Goal: Information Seeking & Learning: Understand process/instructions

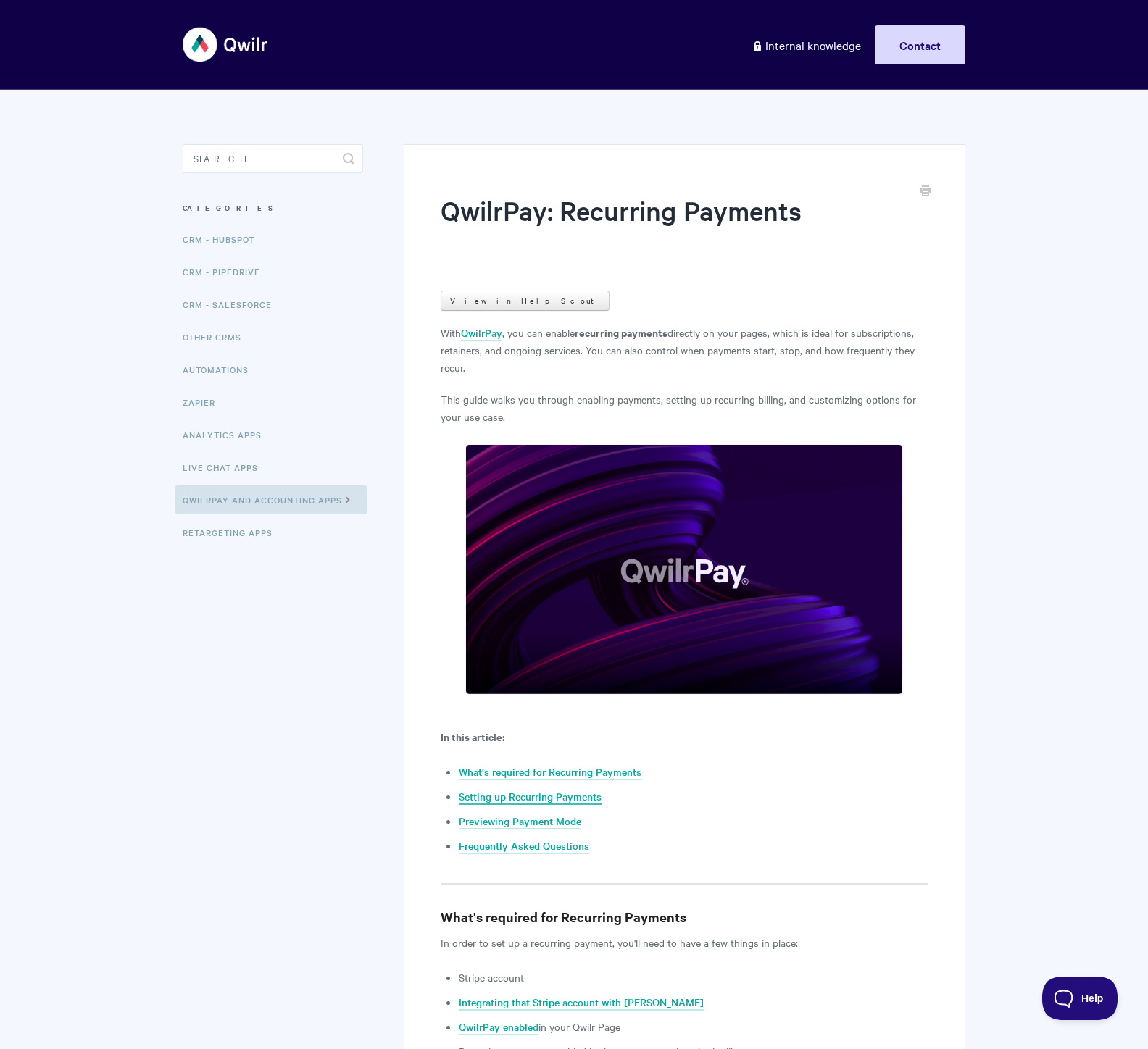
click at [538, 799] on link "Setting up Recurring Payments" at bounding box center [530, 797] width 143 height 16
click at [283, 504] on link "QwilrPay and Accounting Apps" at bounding box center [271, 499] width 191 height 29
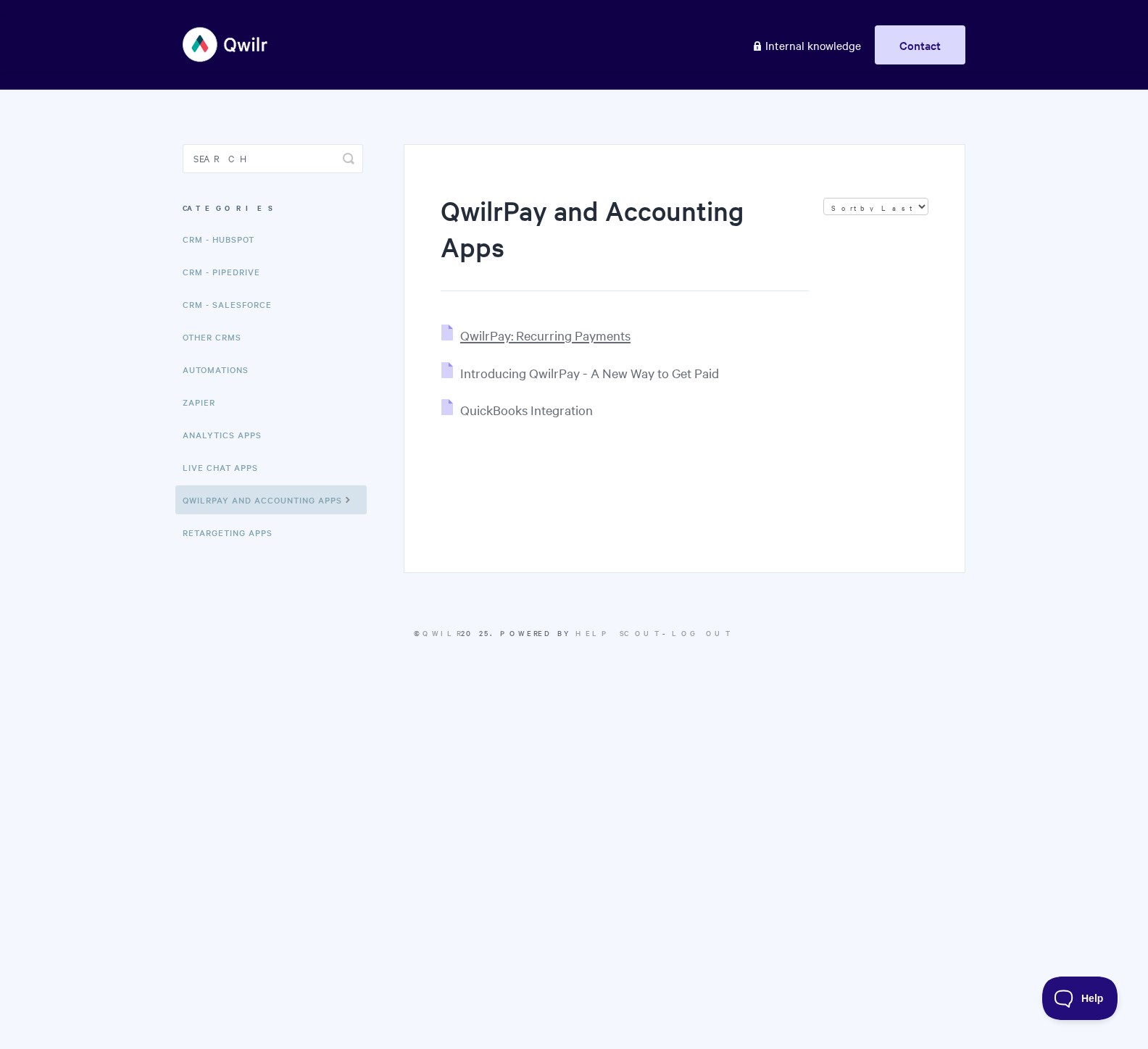
click at [536, 341] on span "QwilrPay: Recurring Payments" at bounding box center [545, 335] width 170 height 17
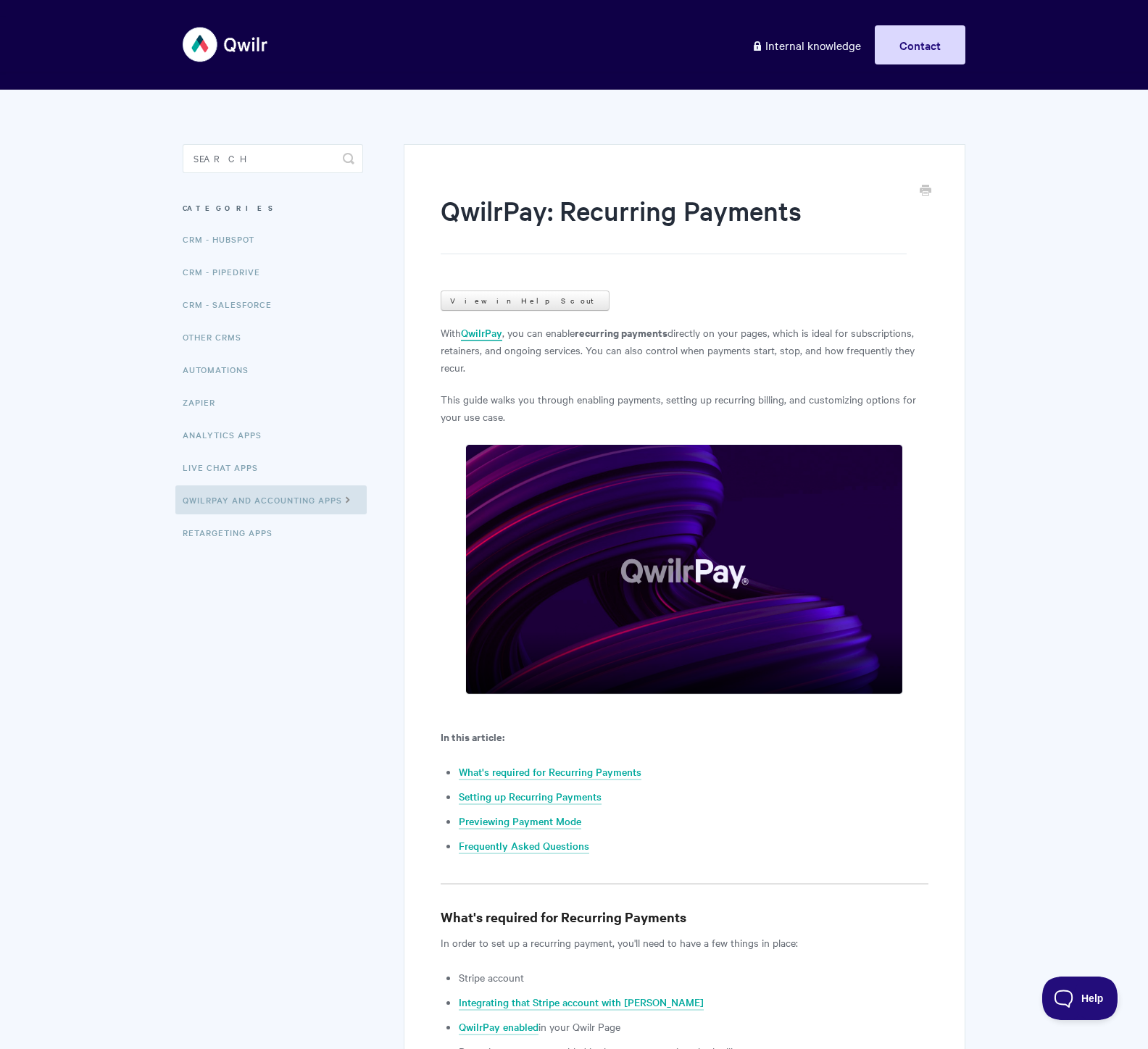
click at [479, 334] on link "QwilrPay" at bounding box center [481, 333] width 41 height 16
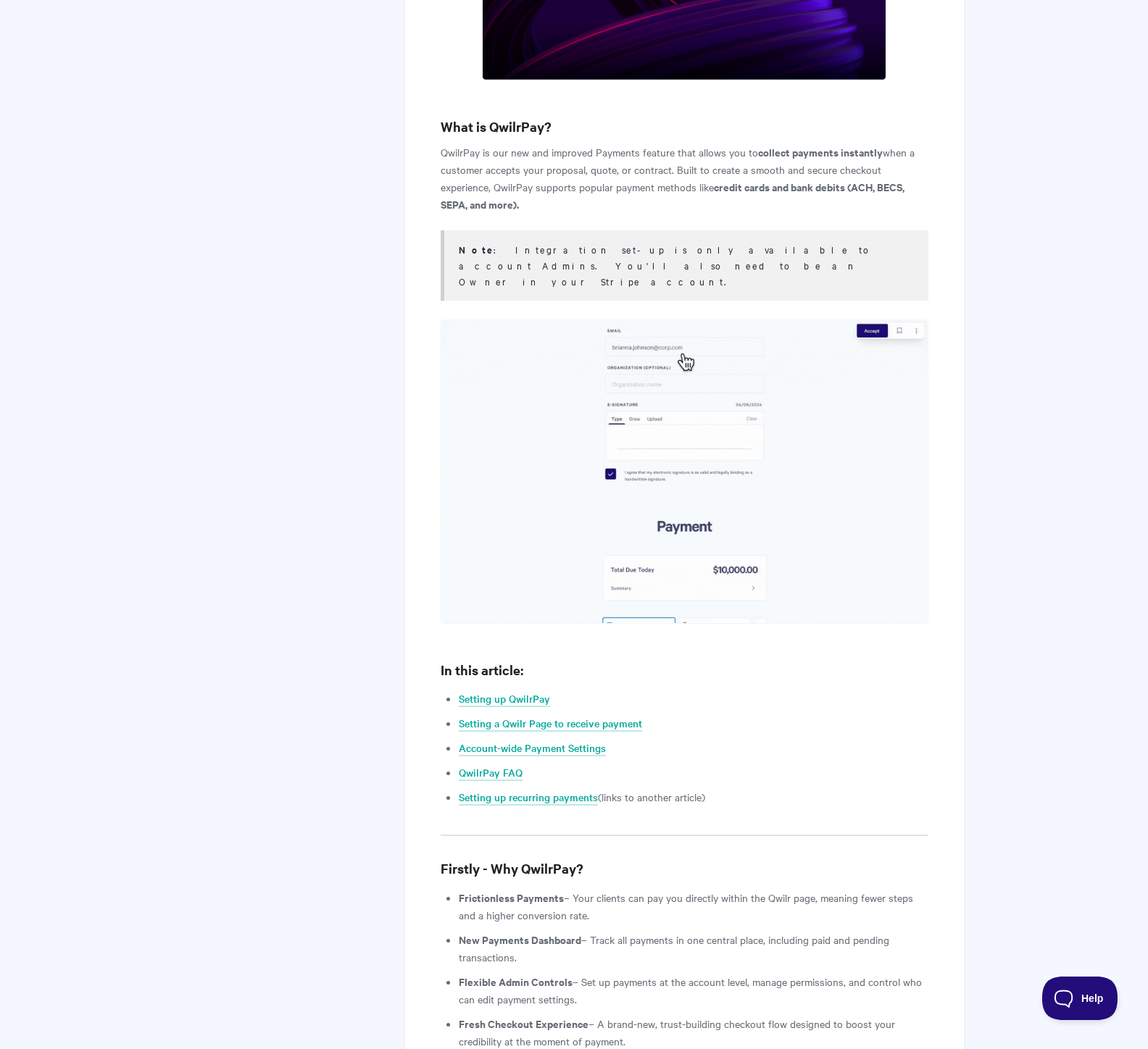
scroll to position [708, 0]
click at [582, 714] on link "Setting a Qwilr Page to receive payment" at bounding box center [550, 722] width 184 height 16
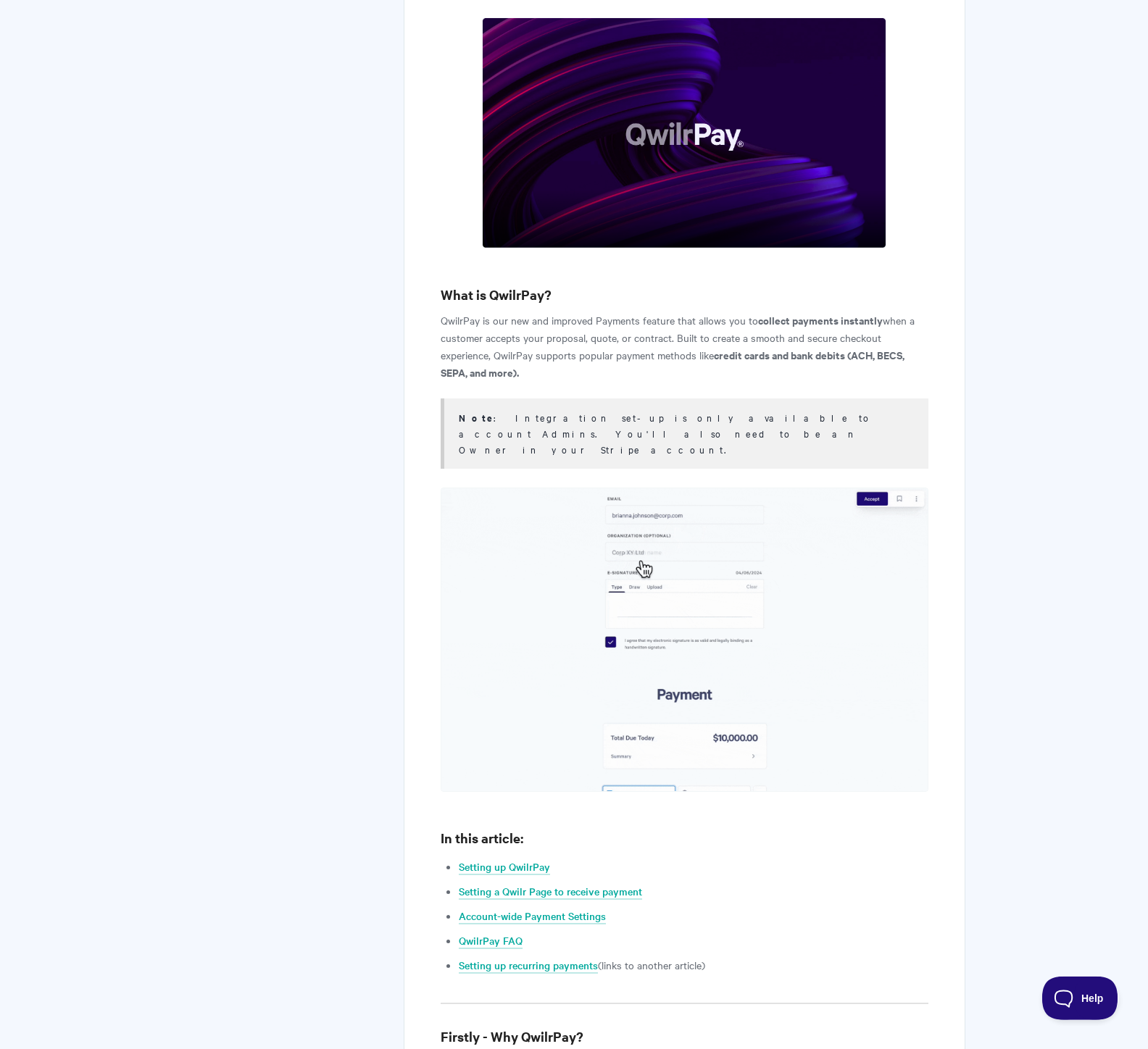
scroll to position [600, 0]
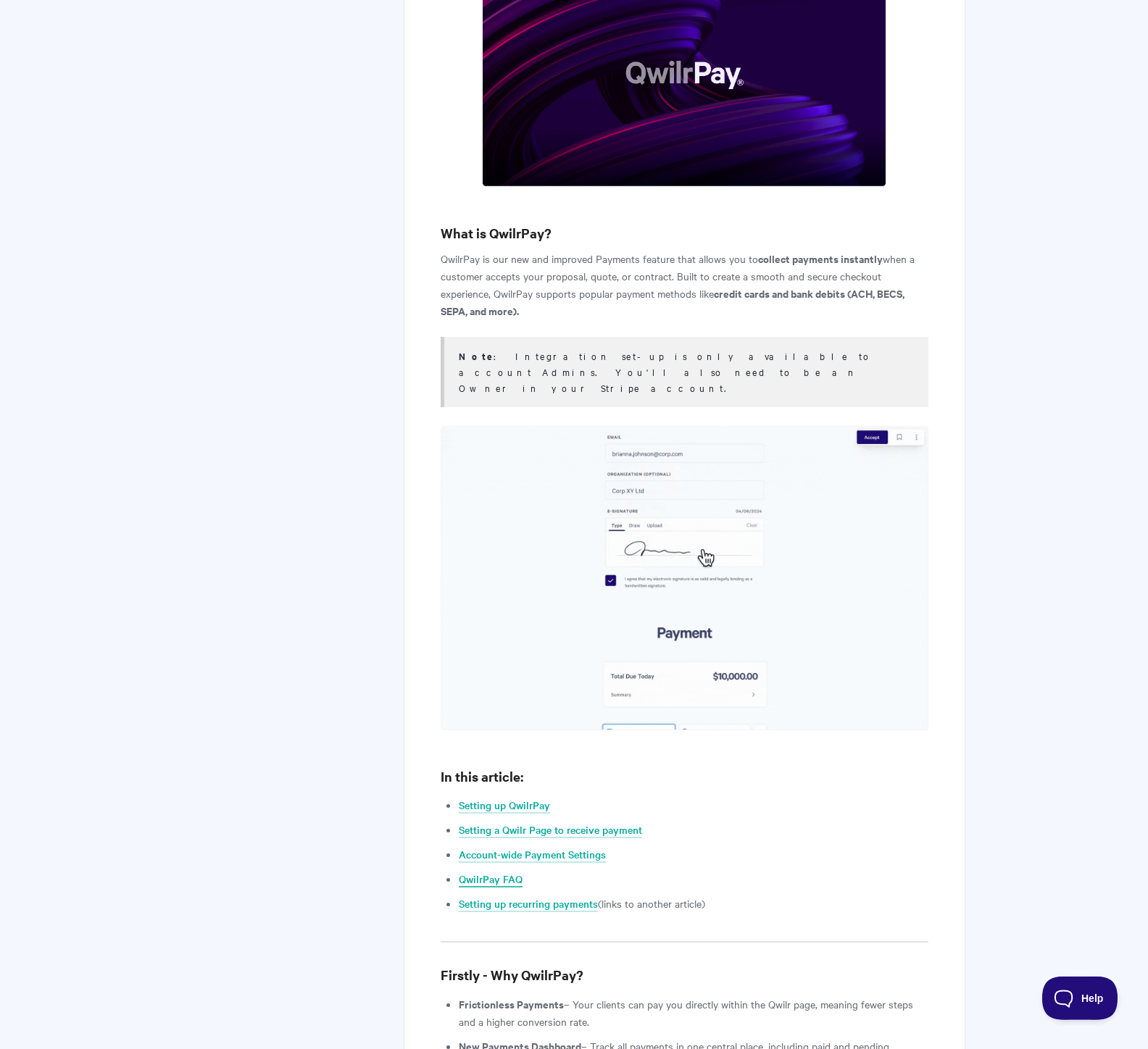
click at [495, 871] on link "QwilrPay FAQ" at bounding box center [490, 879] width 63 height 16
